Goal: Information Seeking & Learning: Learn about a topic

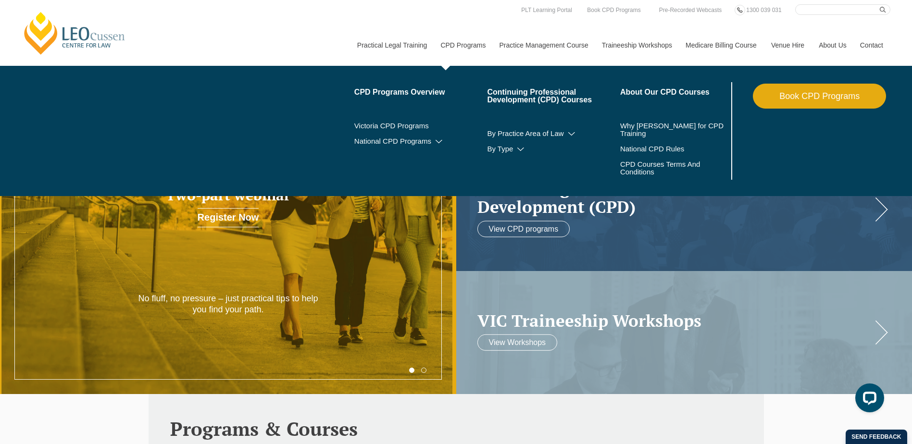
click at [482, 43] on link "CPD Programs" at bounding box center [462, 45] width 59 height 41
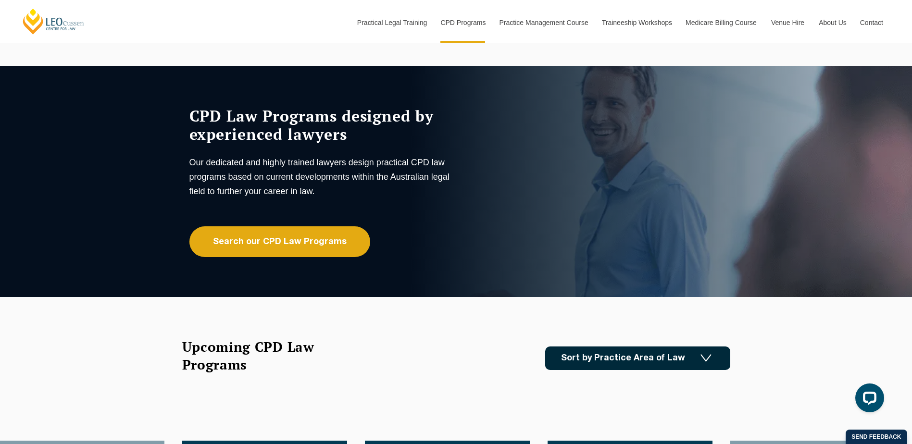
scroll to position [48, 0]
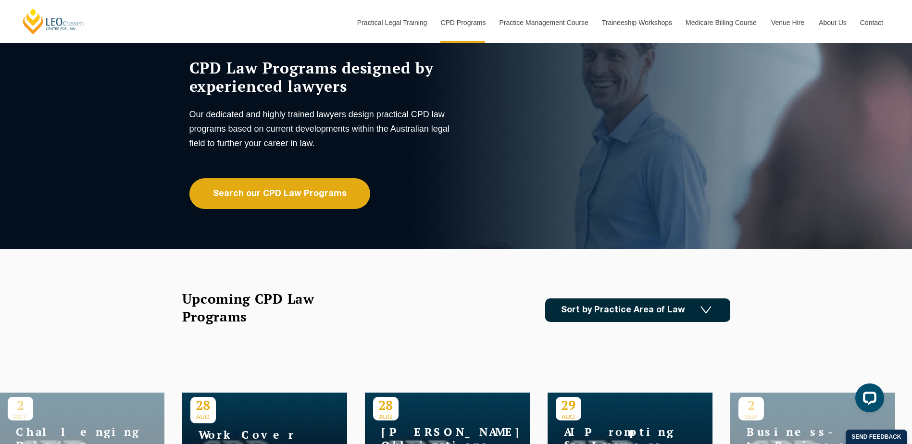
click at [644, 303] on link "Sort by Practice Area of Law" at bounding box center [637, 311] width 185 height 24
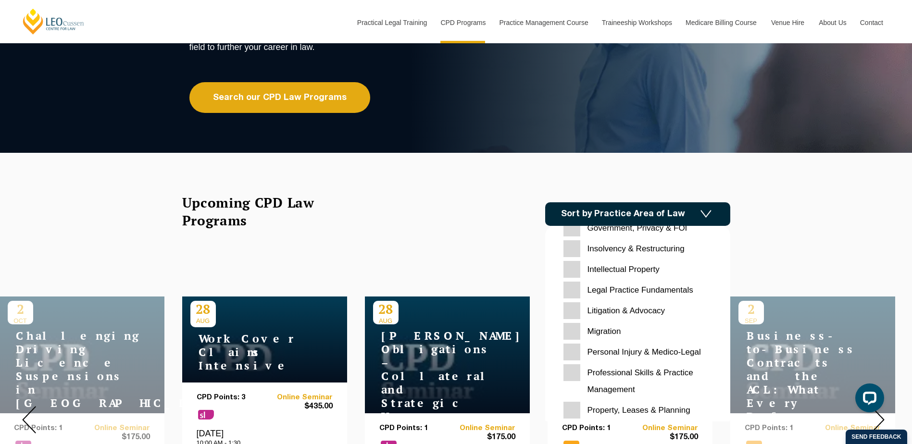
scroll to position [289, 0]
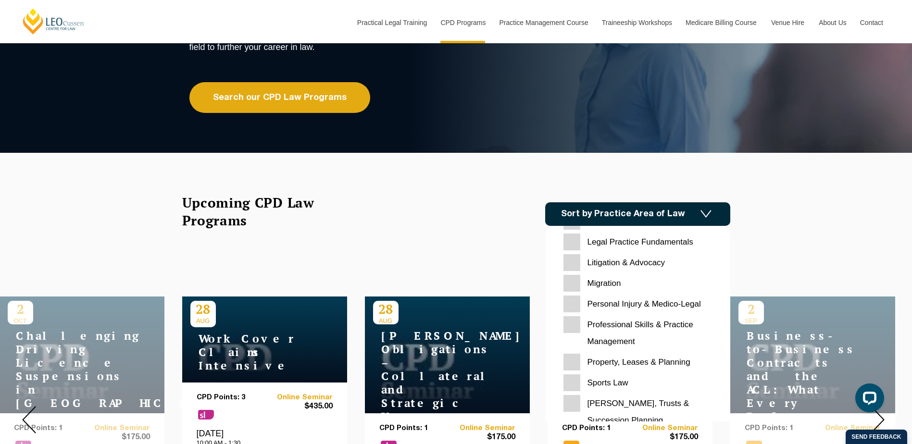
click at [572, 367] on Planning "Property, Leases & Planning" at bounding box center [638, 362] width 149 height 17
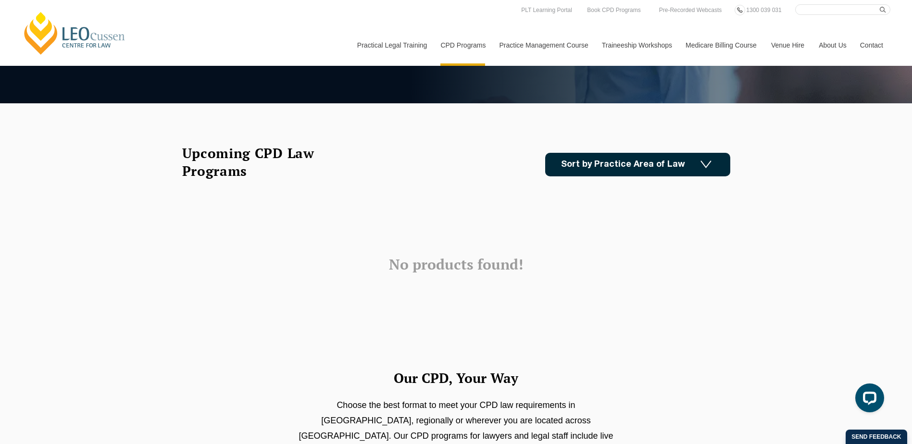
scroll to position [192, 0]
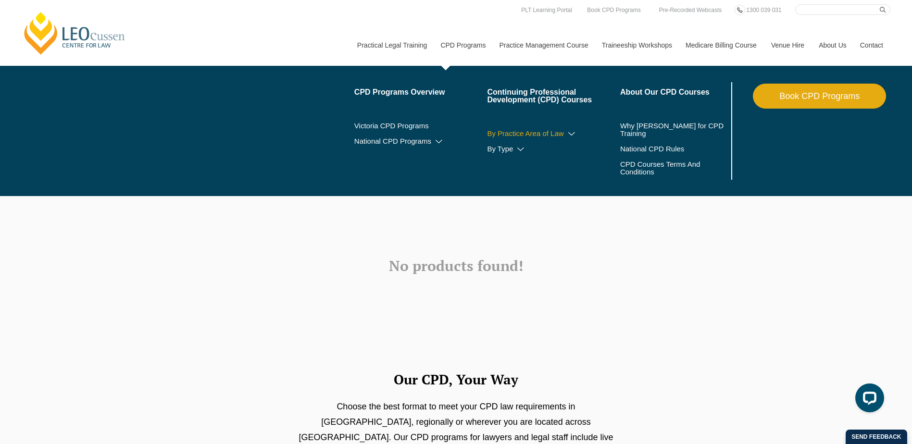
click at [530, 135] on link "By Practice Area of Law" at bounding box center [553, 134] width 133 height 8
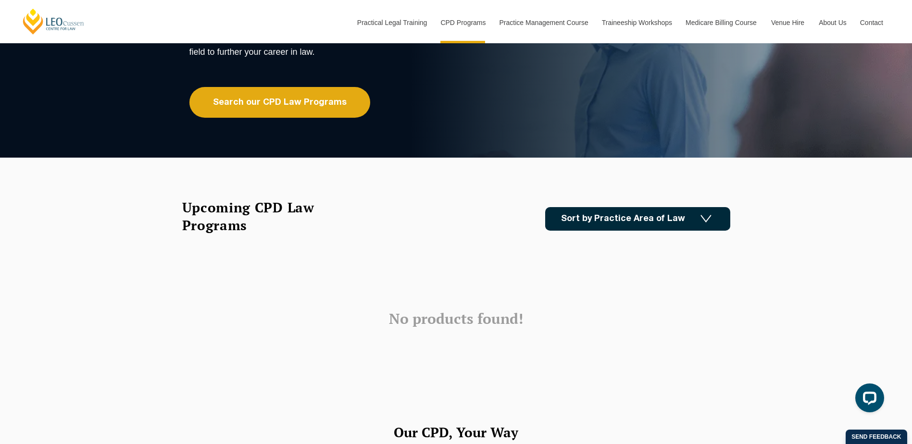
scroll to position [144, 0]
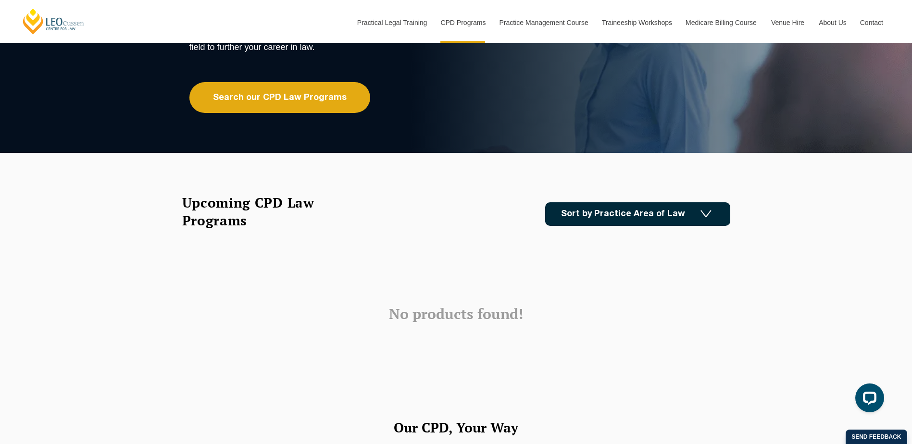
click at [639, 209] on link "Sort by Practice Area of Law" at bounding box center [637, 214] width 185 height 24
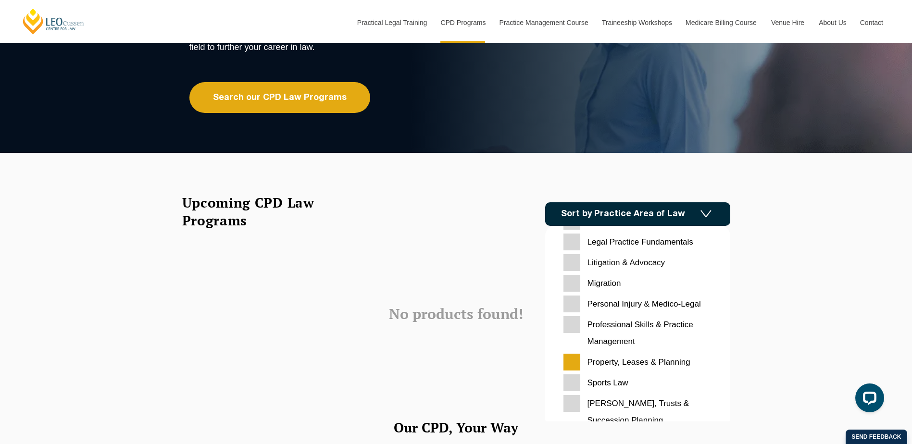
click at [572, 361] on Planning "Property, Leases & Planning" at bounding box center [638, 362] width 149 height 17
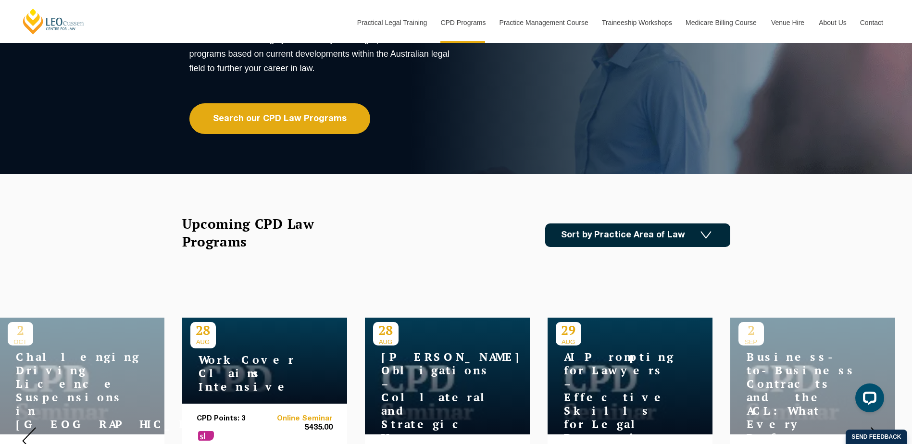
scroll to position [96, 0]
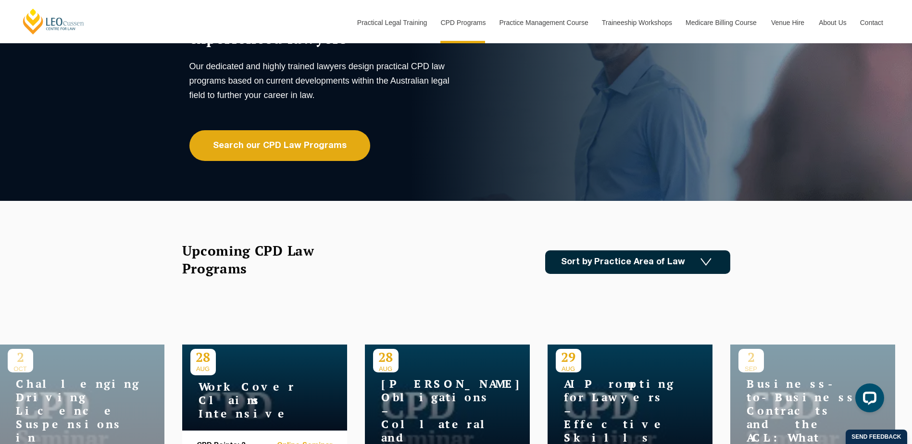
click at [677, 266] on link "Sort by Practice Area of Law" at bounding box center [637, 263] width 185 height 24
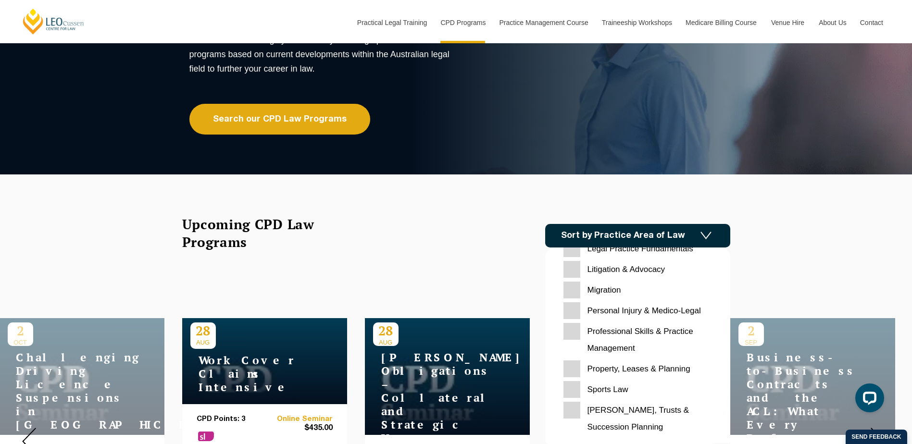
scroll to position [144, 0]
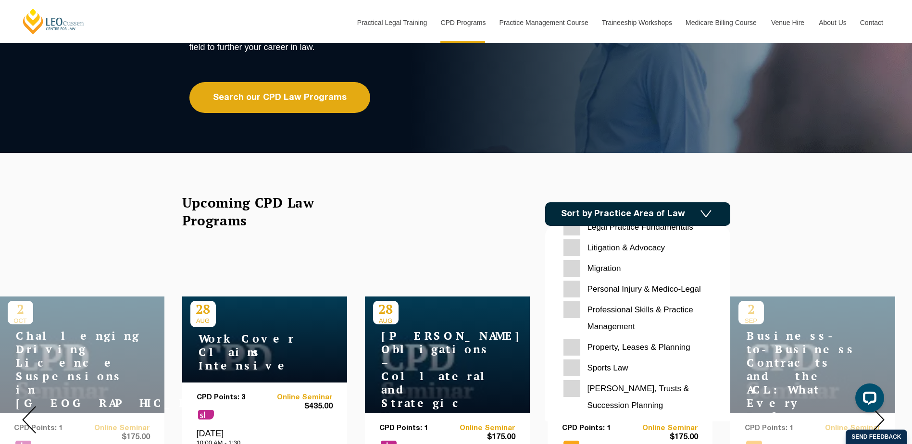
click at [573, 352] on Planning "Property, Leases & Planning" at bounding box center [638, 347] width 149 height 17
